Goal: Find specific page/section: Find specific page/section

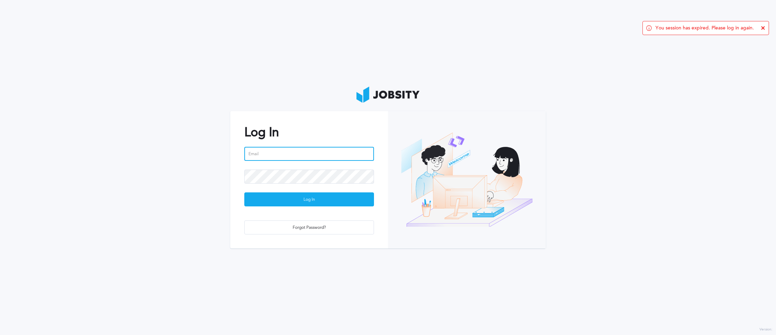
click at [283, 158] on input "email" at bounding box center [309, 154] width 130 height 14
type input "[PERSON_NAME][EMAIL_ADDRESS][PERSON_NAME][DOMAIN_NAME]"
click at [310, 195] on div "Log In" at bounding box center [309, 200] width 129 height 14
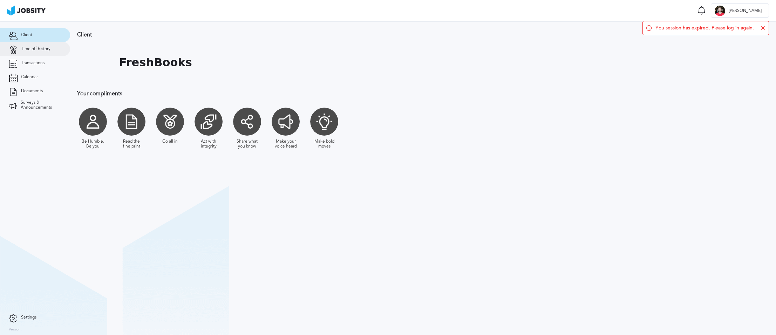
click at [16, 48] on icon at bounding box center [13, 49] width 9 height 6
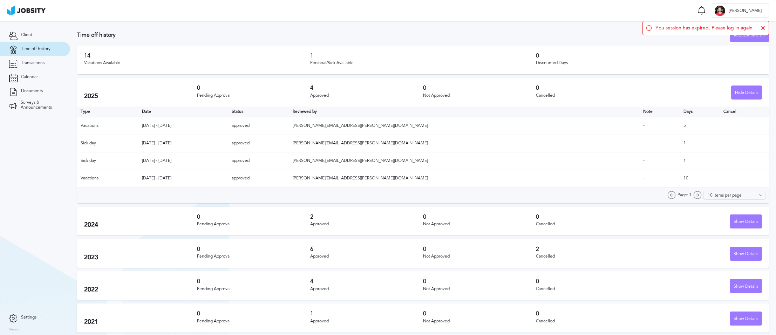
click at [764, 27] on icon at bounding box center [763, 28] width 4 height 4
drag, startPoint x: 743, startPoint y: 220, endPoint x: 740, endPoint y: 220, distance: 3.5
click at [743, 220] on div "Show Details" at bounding box center [746, 222] width 32 height 14
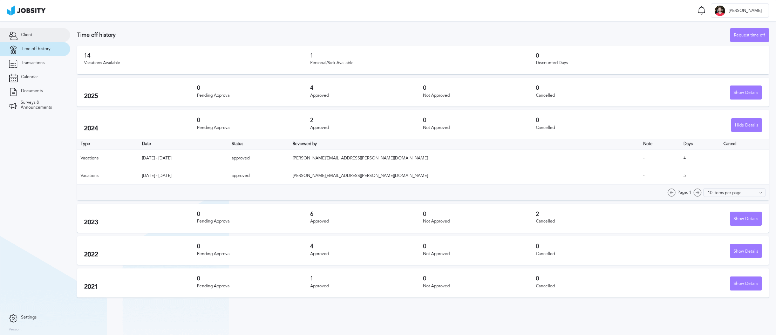
click at [34, 30] on link "Client" at bounding box center [35, 35] width 70 height 14
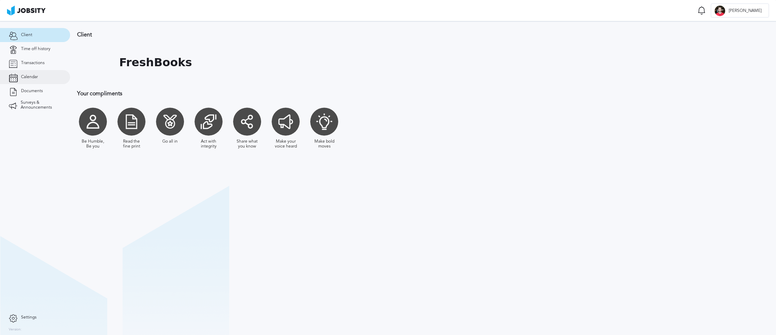
click at [44, 76] on link "Calendar" at bounding box center [35, 77] width 70 height 14
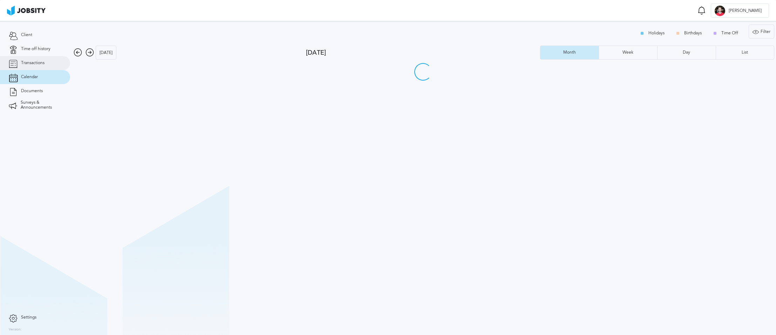
click at [39, 66] on link "Transactions" at bounding box center [35, 63] width 70 height 14
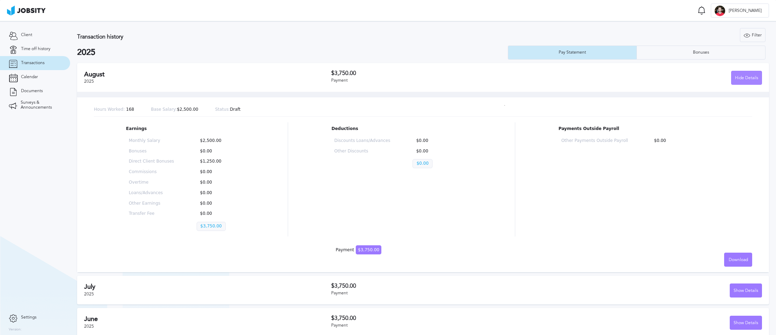
click at [734, 74] on div "Hide Details" at bounding box center [747, 78] width 30 height 14
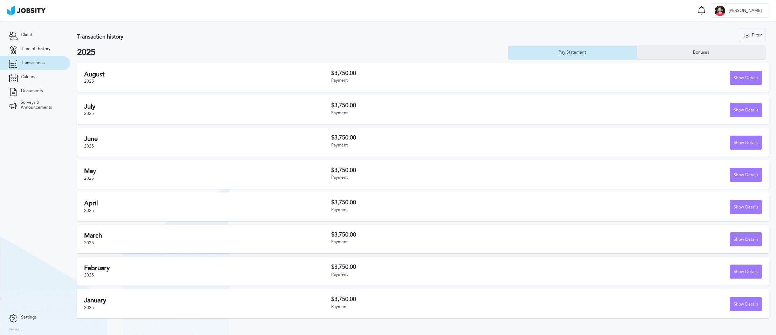
click at [658, 54] on div "Bonuses" at bounding box center [701, 53] width 128 height 14
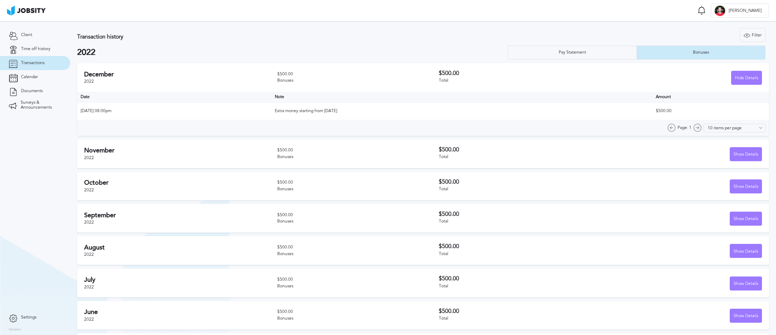
scroll to position [63, 0]
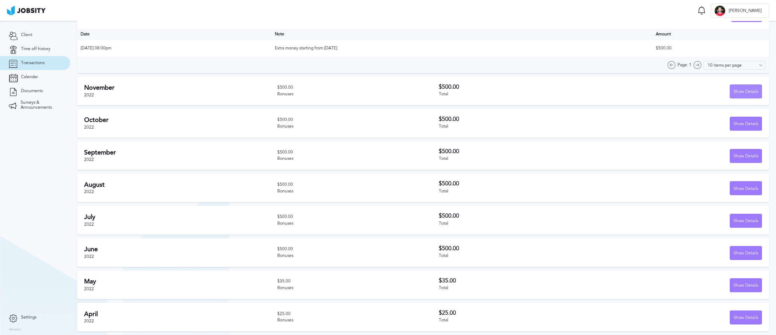
click at [739, 94] on div "Show Details" at bounding box center [746, 92] width 32 height 14
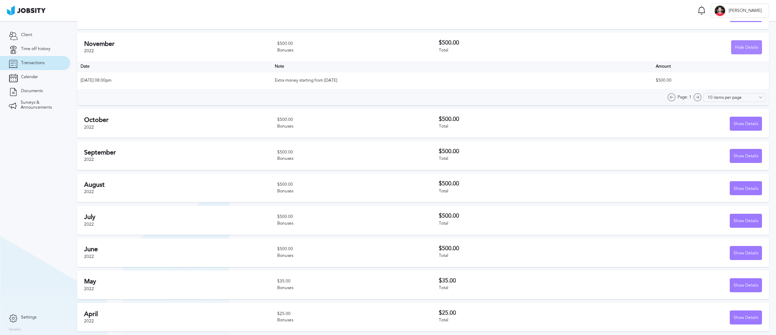
click at [744, 45] on div "Hide Details" at bounding box center [747, 48] width 30 height 14
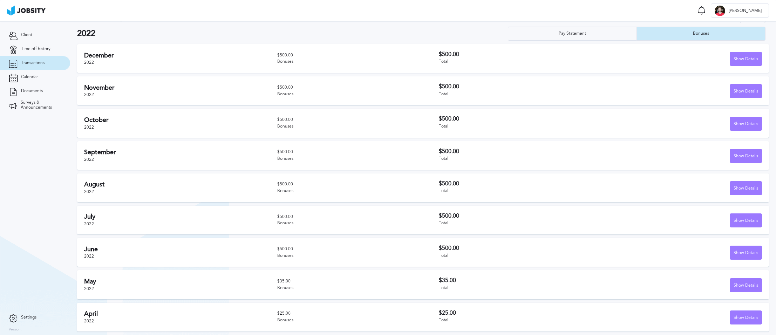
scroll to position [0, 0]
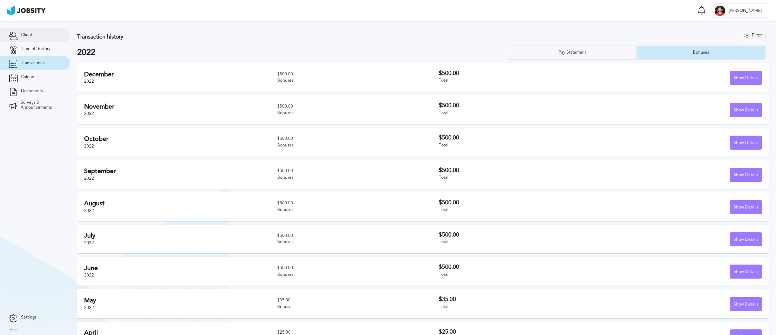
click at [35, 40] on link "Client" at bounding box center [35, 35] width 70 height 14
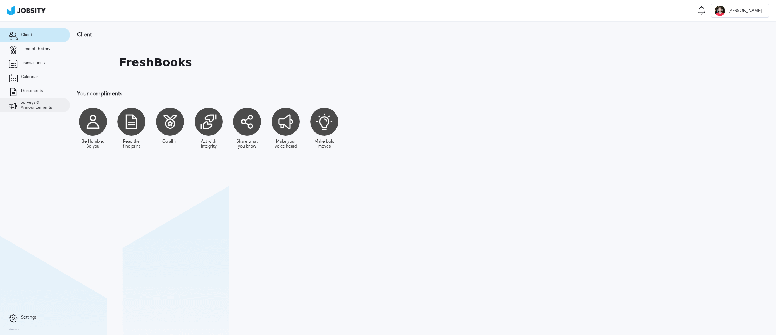
click at [33, 107] on span "Surveys & Announcements" at bounding box center [41, 105] width 41 height 10
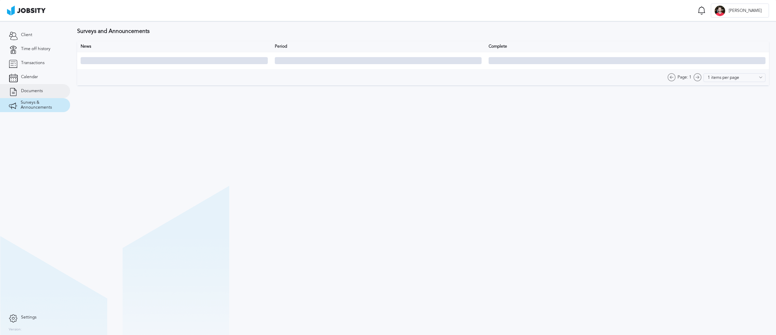
type input "10 items per page"
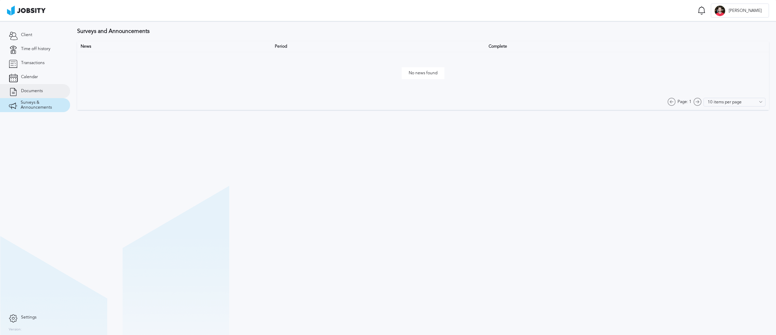
click at [32, 92] on span "Documents" at bounding box center [32, 91] width 22 height 5
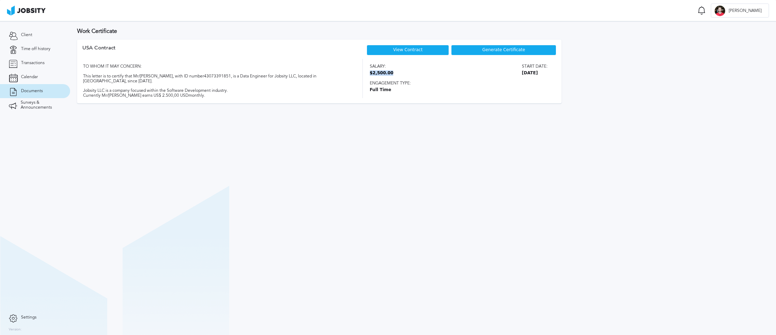
drag, startPoint x: 370, startPoint y: 73, endPoint x: 391, endPoint y: 73, distance: 21.0
click at [391, 73] on div "Salary: $2,500.00 Start date: September 10, 2021" at bounding box center [459, 68] width 178 height 13
click at [164, 88] on div "TO WHOM IT MAY CONCERN: This letter is to certify that Mr/Mrs Daniel de Lima, w…" at bounding box center [216, 78] width 268 height 39
drag, startPoint x: 84, startPoint y: 77, endPoint x: 257, endPoint y: 81, distance: 172.9
click at [257, 81] on div "TO WHOM IT MAY CONCERN: This letter is to certify that Mr/Mrs Daniel de Lima, w…" at bounding box center [216, 78] width 268 height 39
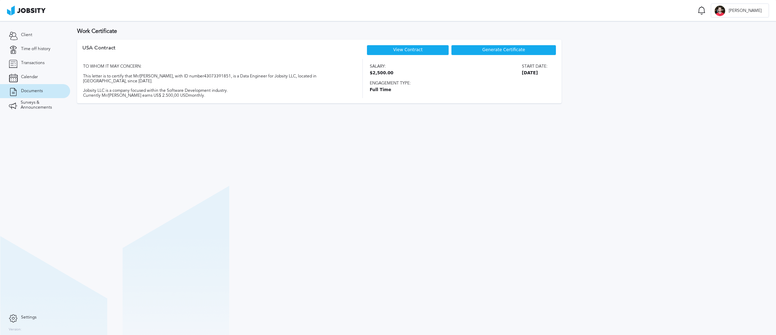
click at [259, 88] on div "TO WHOM IT MAY CONCERN: This letter is to certify that Mr/Mrs Daniel de Lima, w…" at bounding box center [216, 78] width 268 height 39
drag, startPoint x: 112, startPoint y: 90, endPoint x: 184, endPoint y: 92, distance: 71.5
click at [184, 92] on div "TO WHOM IT MAY CONCERN: This letter is to certify that Mr/Mrs Daniel de Lima, w…" at bounding box center [216, 78] width 268 height 39
click at [210, 93] on div "TO WHOM IT MAY CONCERN: This letter is to certify that Mr/Mrs Daniel de Lima, w…" at bounding box center [216, 78] width 268 height 39
drag, startPoint x: 211, startPoint y: 96, endPoint x: 124, endPoint y: 97, distance: 87.0
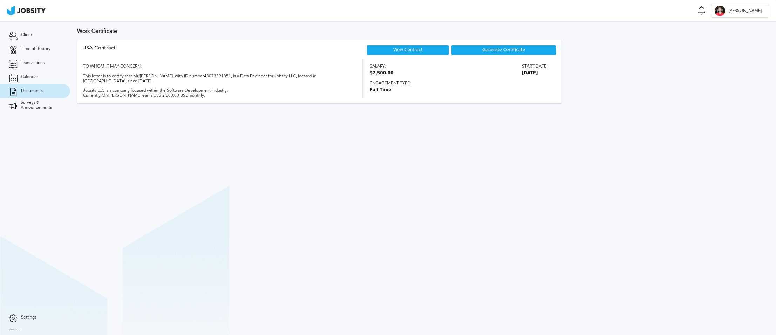
click at [124, 97] on div "TO WHOM IT MAY CONCERN: This letter is to certify that Mr/Mrs Daniel de Lima, w…" at bounding box center [216, 78] width 268 height 39
click at [154, 125] on section "Work Certificate USA Contract View Contract Generate Certificate TO WHOM IT MAY…" at bounding box center [423, 178] width 706 height 314
click at [32, 37] on link "Client" at bounding box center [35, 35] width 70 height 14
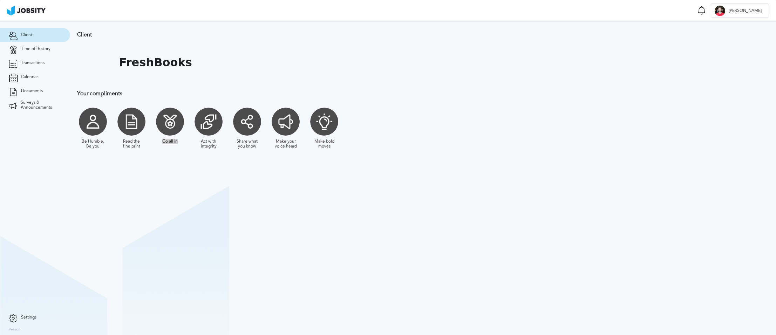
drag, startPoint x: 166, startPoint y: 119, endPoint x: 203, endPoint y: 124, distance: 37.2
click at [203, 124] on div "Be Humble, Be you Read the fine print Go all in Act with integrity Share what y…" at bounding box center [267, 128] width 380 height 48
click at [295, 88] on div "Client FreshBooks Your compliments Be Humble, Be you Read the fine print Go all…" at bounding box center [267, 93] width 394 height 145
